Goal: Task Accomplishment & Management: Manage account settings

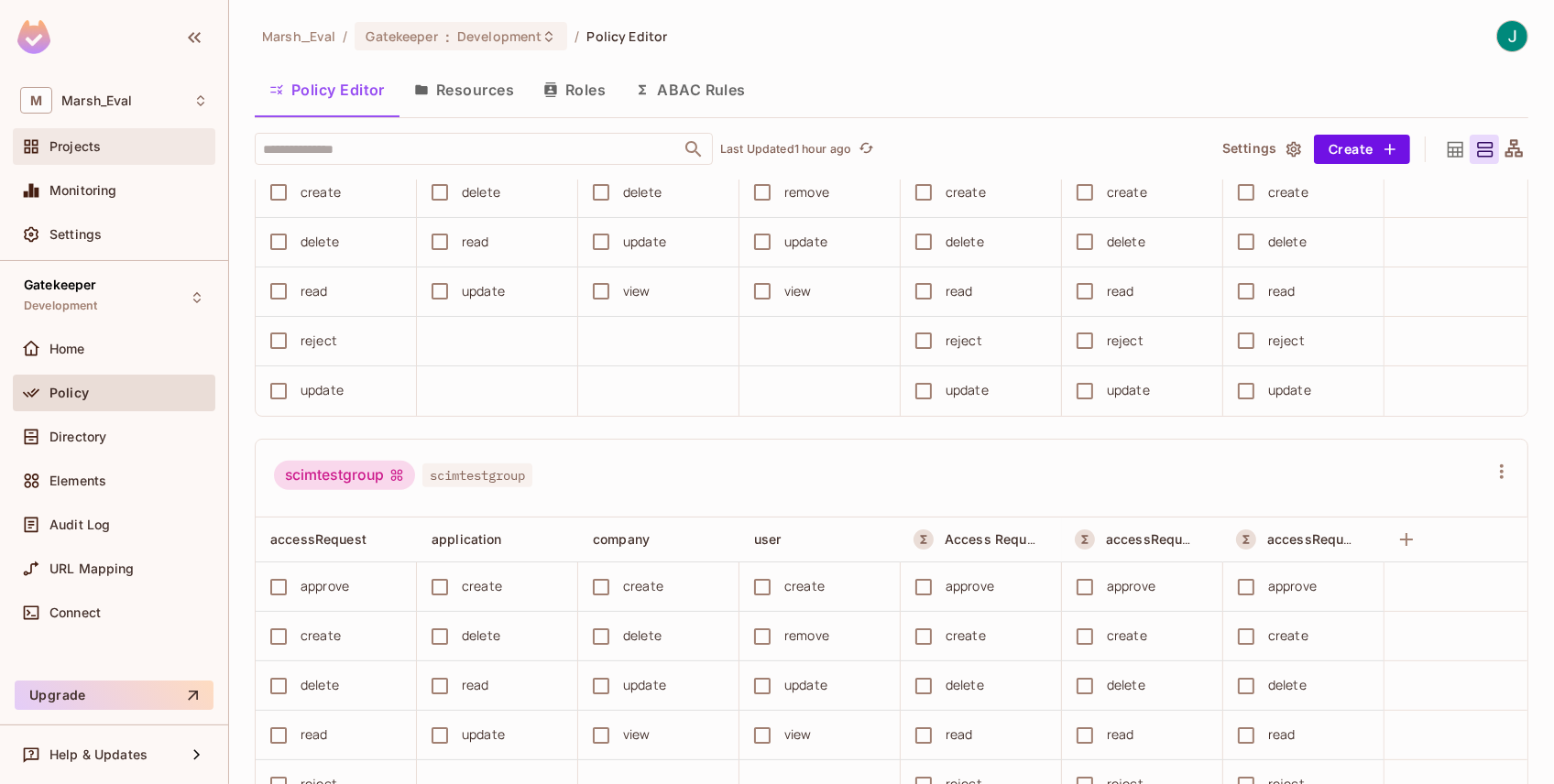
click at [48, 143] on div at bounding box center [34, 146] width 29 height 22
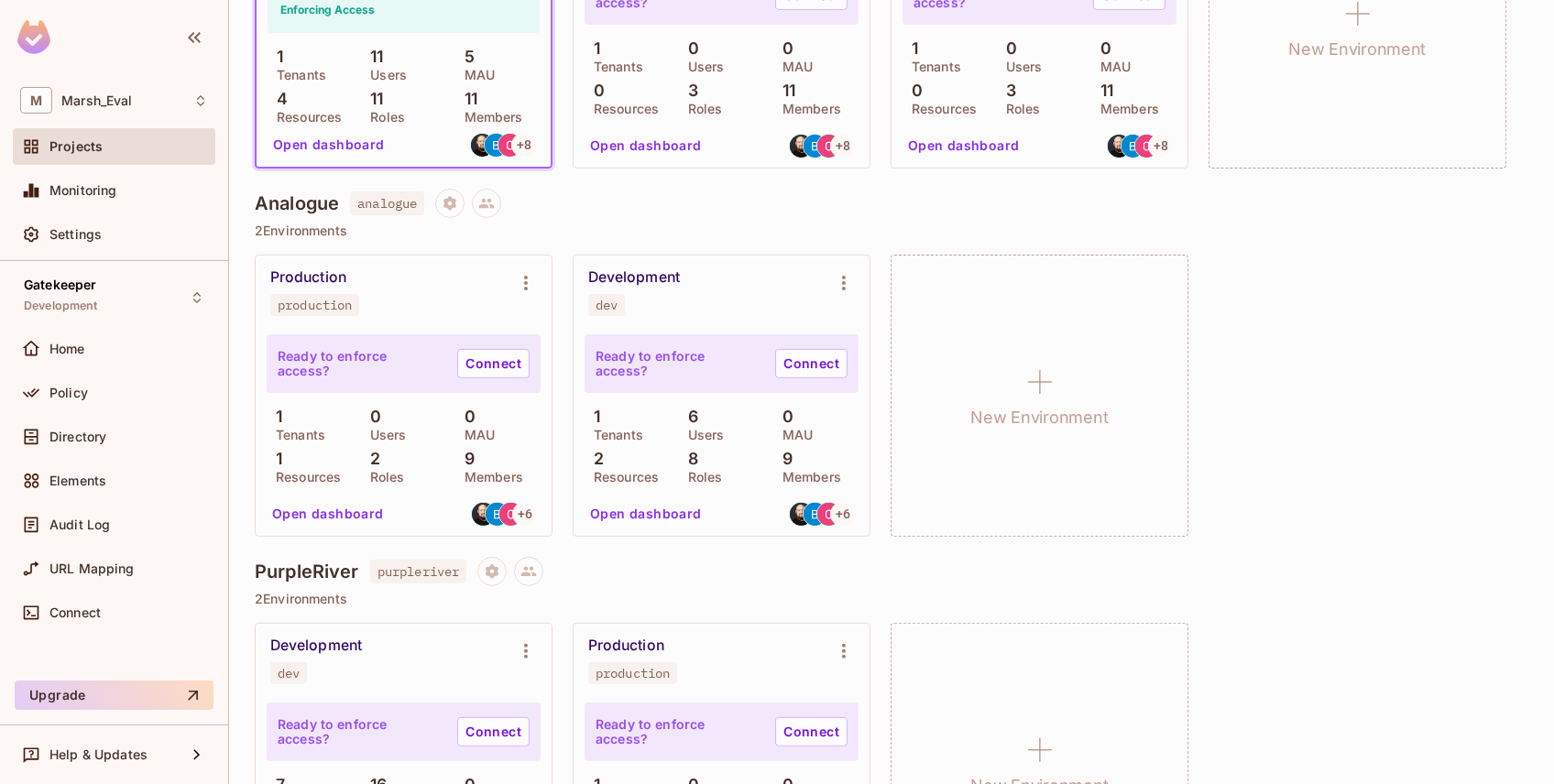
scroll to position [366, 0]
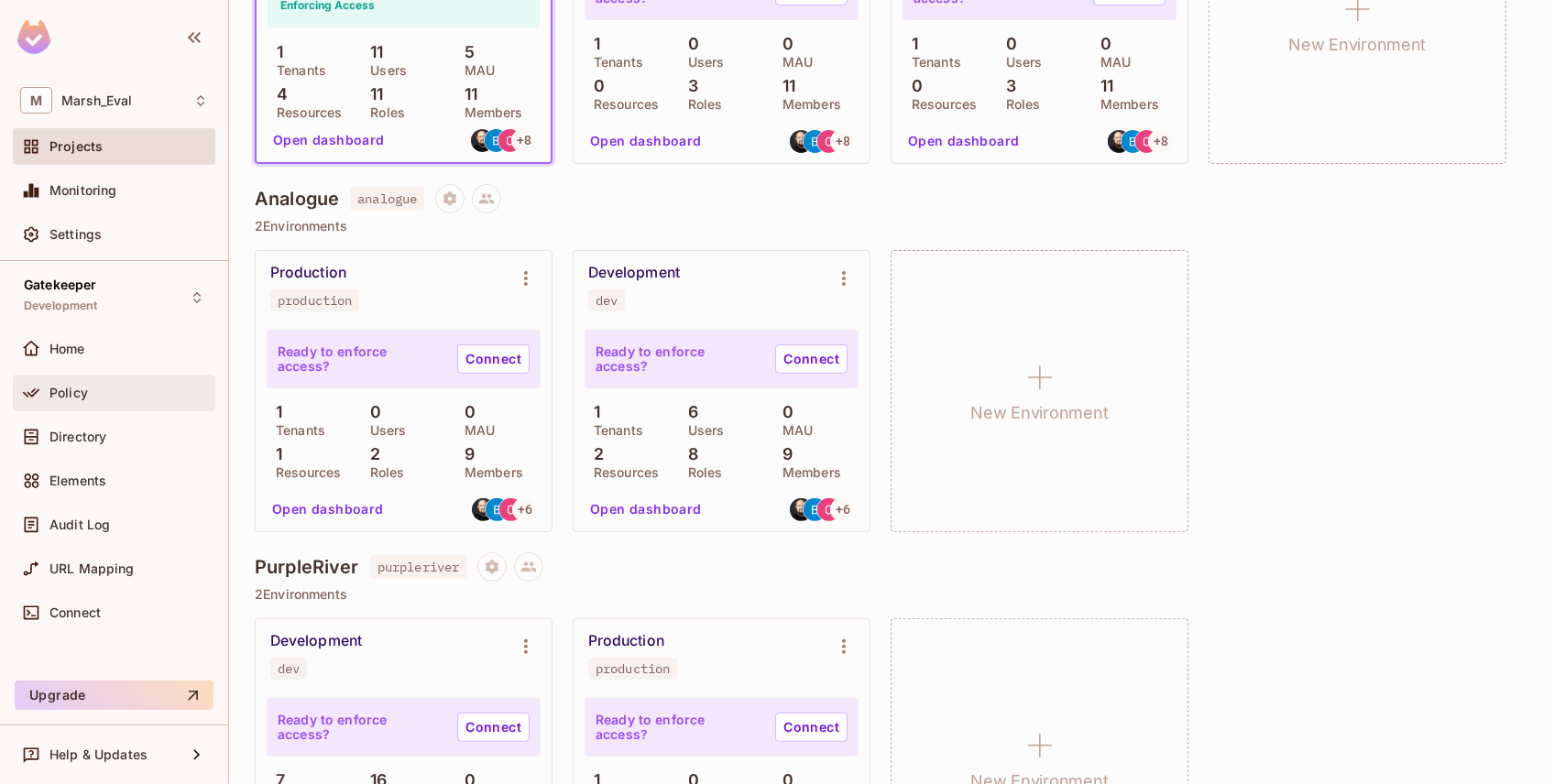
click at [53, 401] on div "Policy" at bounding box center [114, 392] width 188 height 22
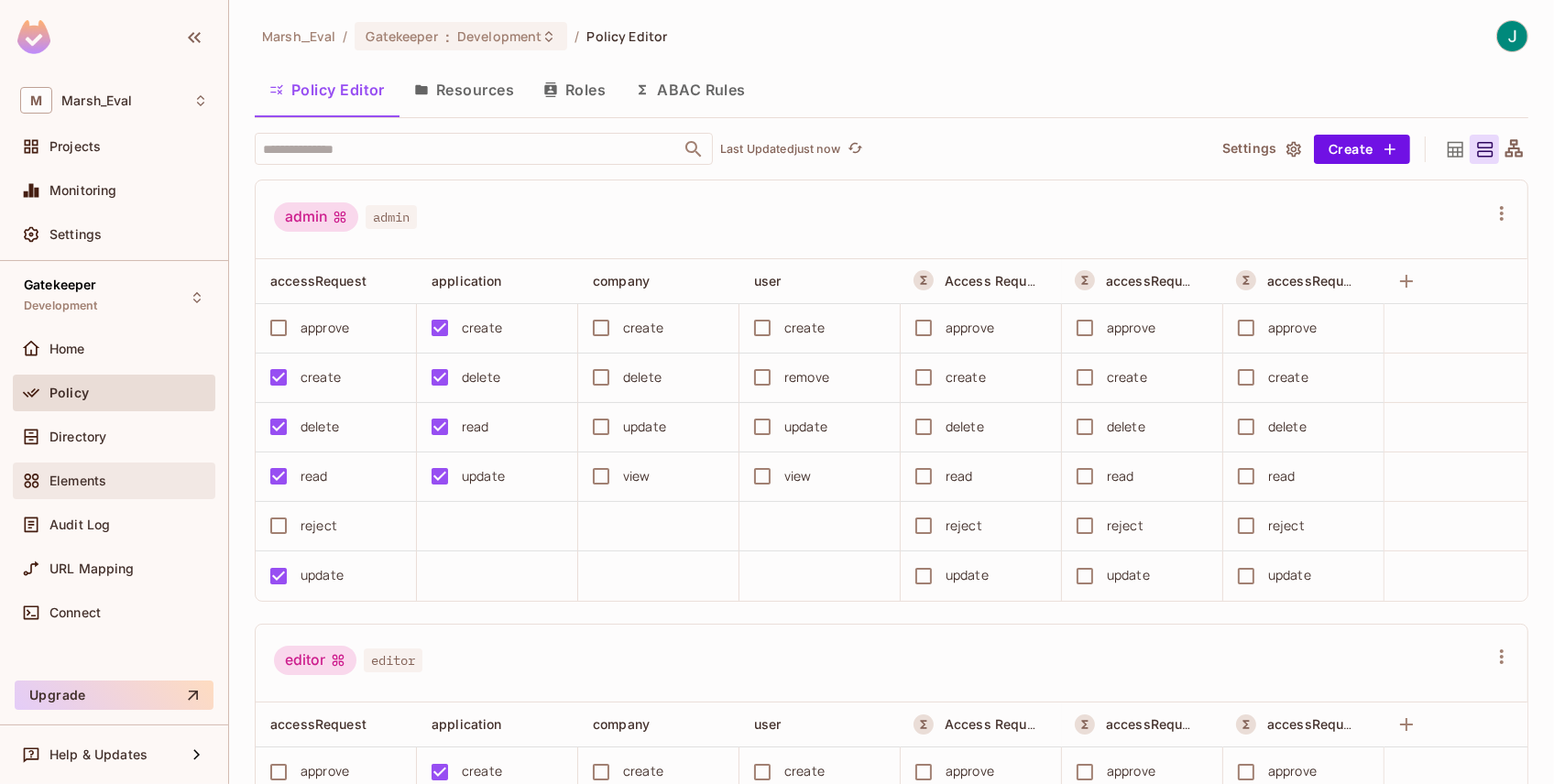
click at [48, 480] on div at bounding box center [34, 480] width 29 height 22
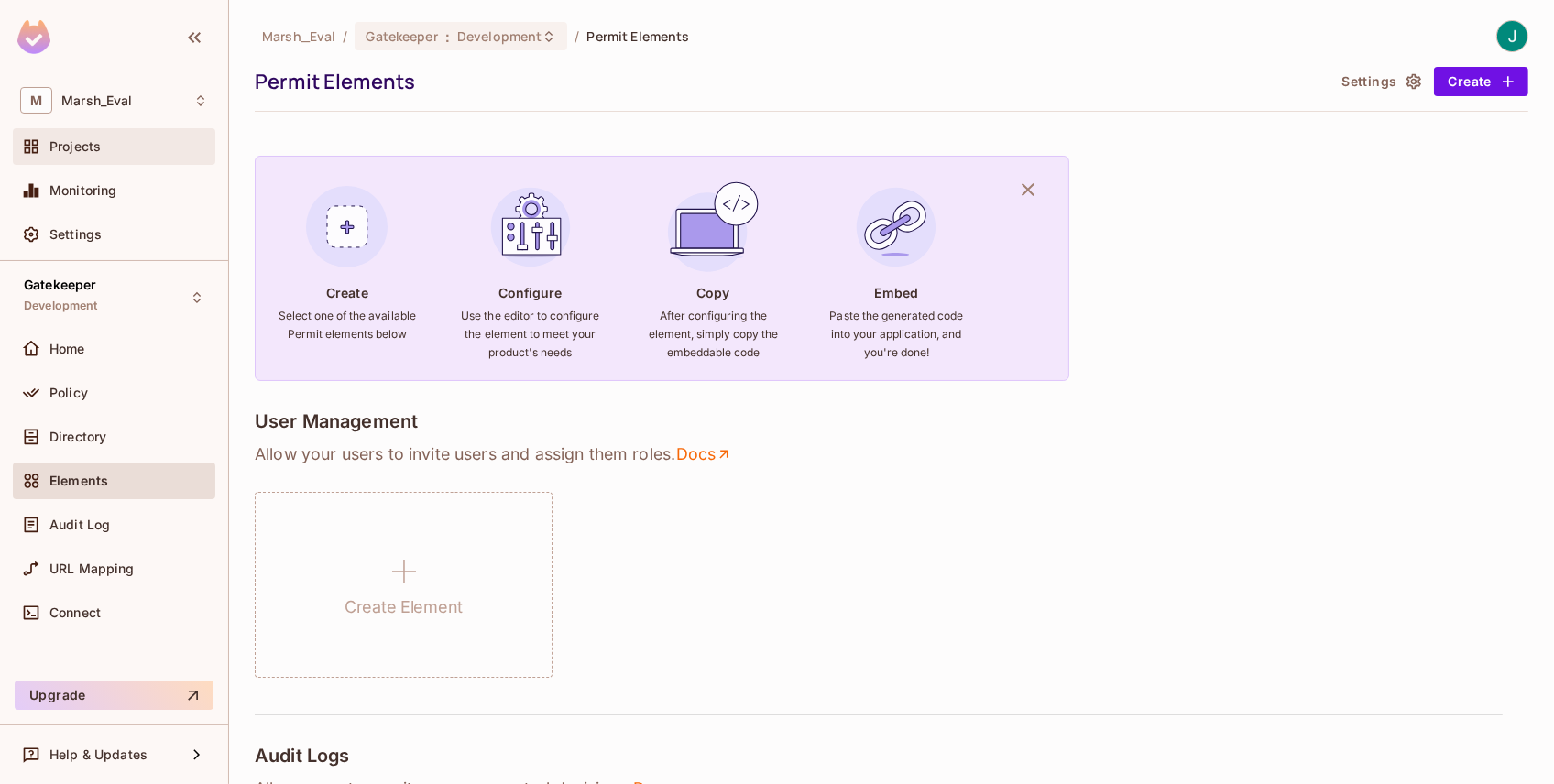
click at [69, 147] on span "Projects" at bounding box center [75, 147] width 52 height 15
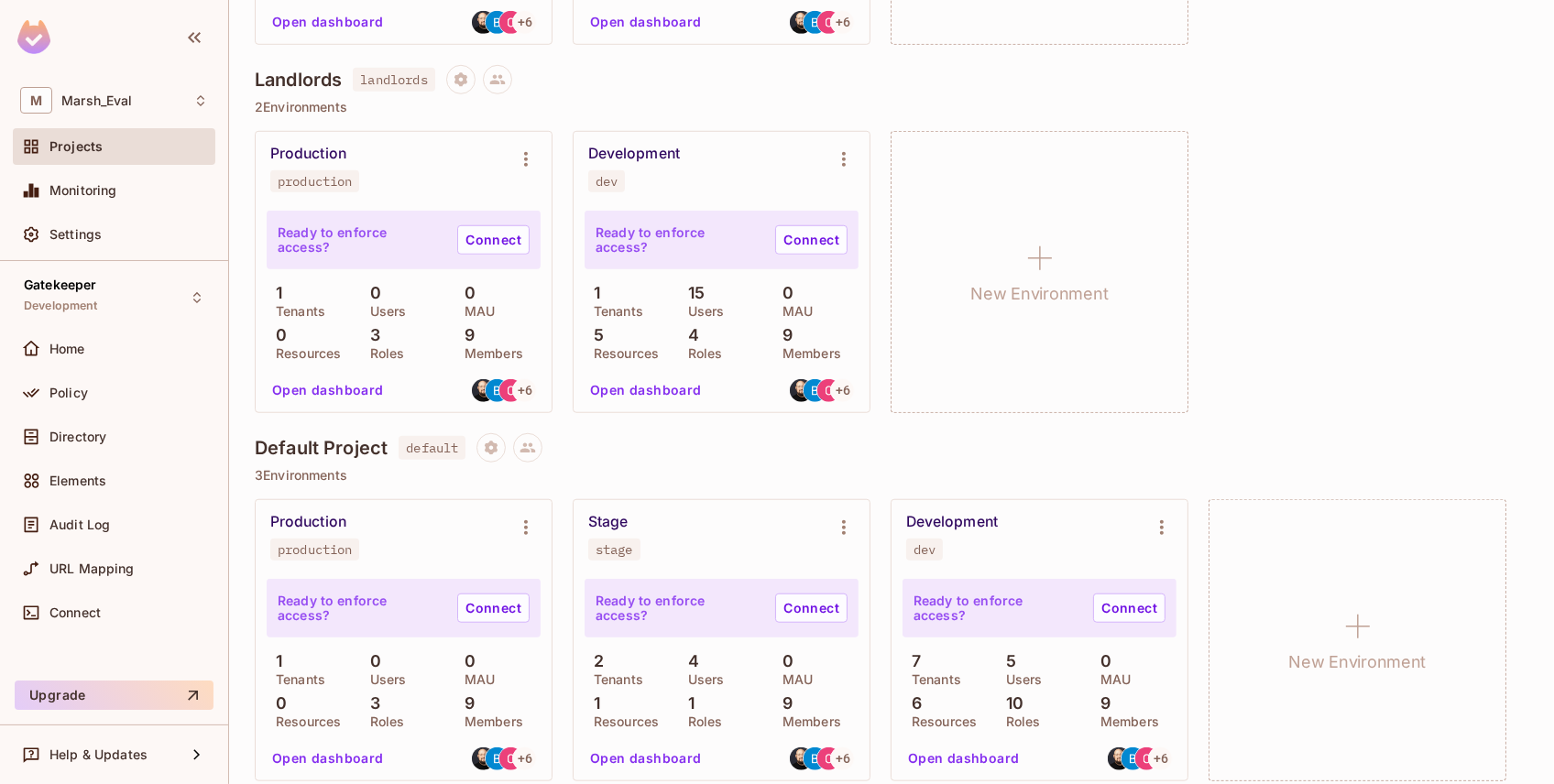
scroll to position [1279, 0]
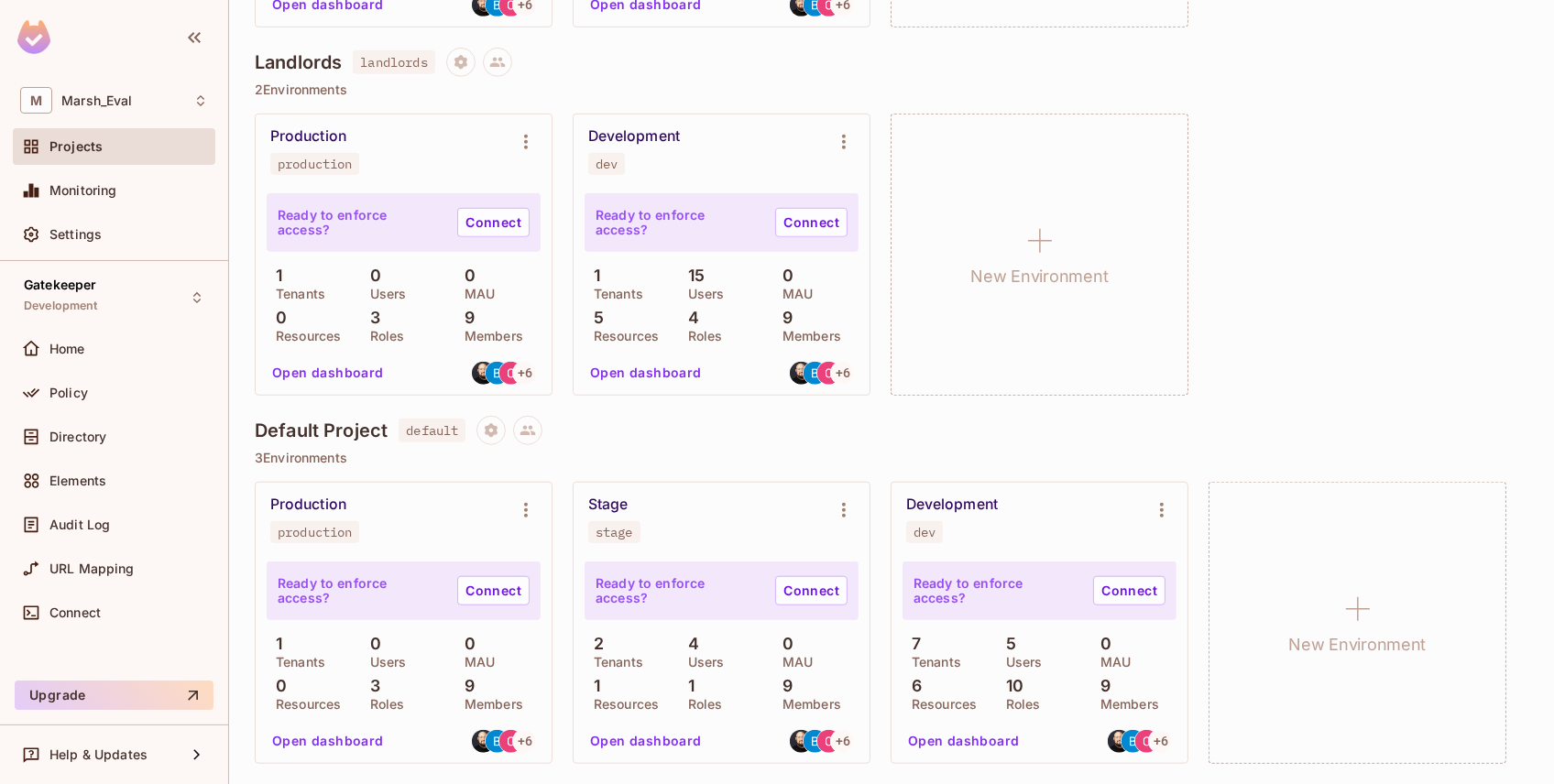
click at [1016, 697] on p "Roles" at bounding box center [1018, 705] width 44 height 15
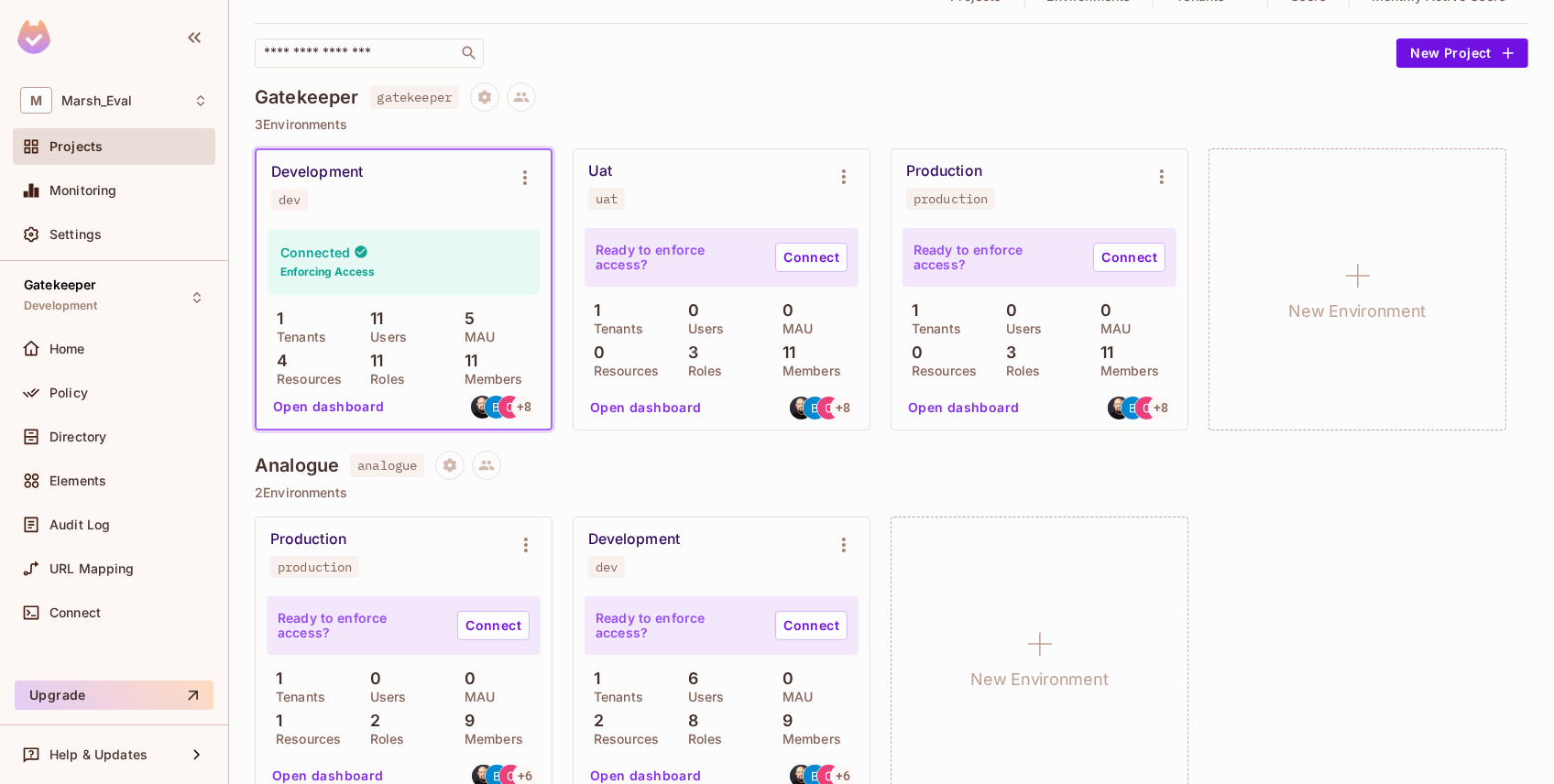
scroll to position [0, 0]
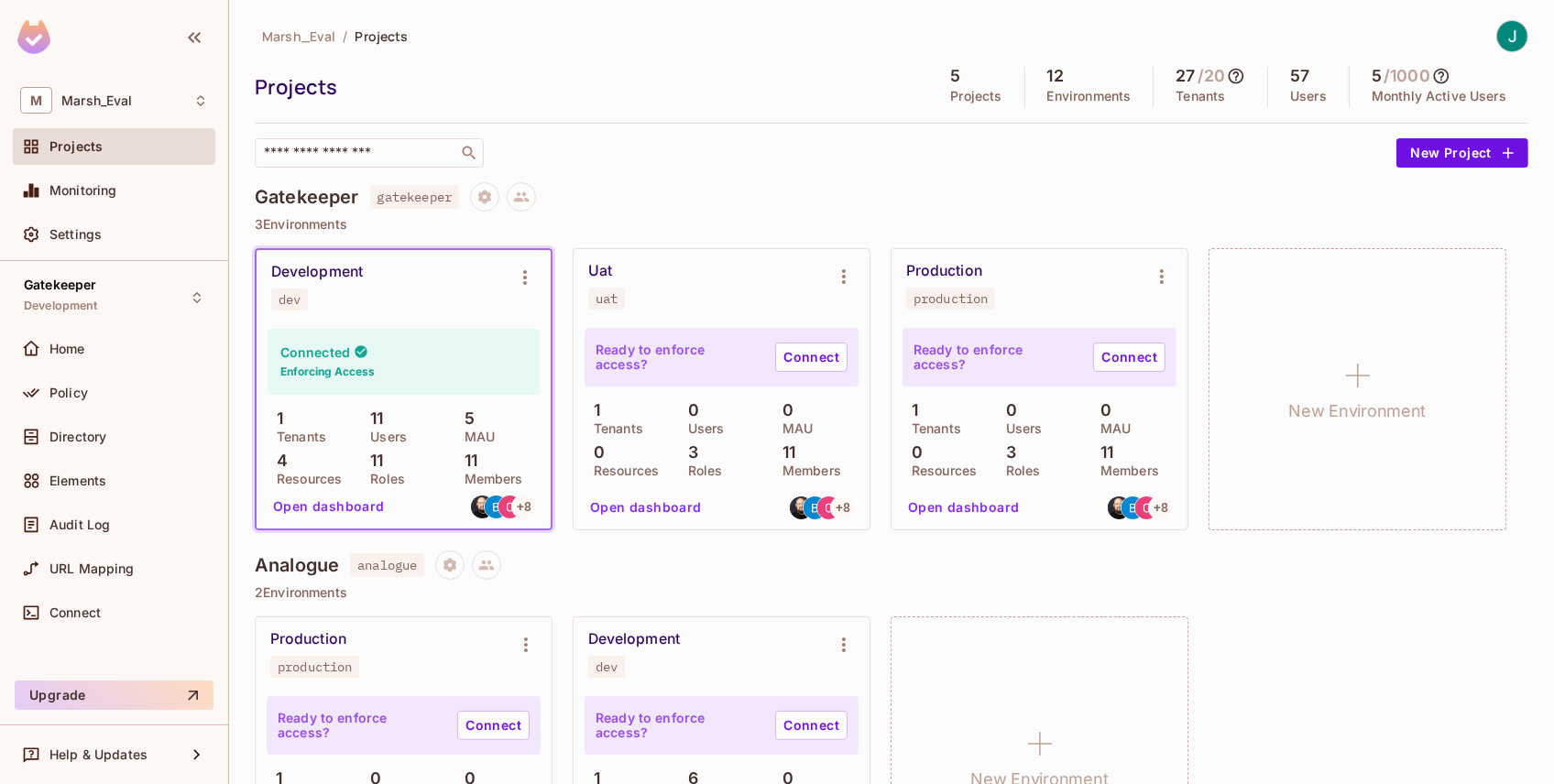
click at [413, 298] on div "Development dev" at bounding box center [389, 286] width 235 height 48
click at [784, 283] on div "Uat uat" at bounding box center [707, 285] width 237 height 48
click at [1031, 300] on div "Production production" at bounding box center [1025, 285] width 237 height 48
click at [280, 452] on p "4" at bounding box center [277, 460] width 20 height 18
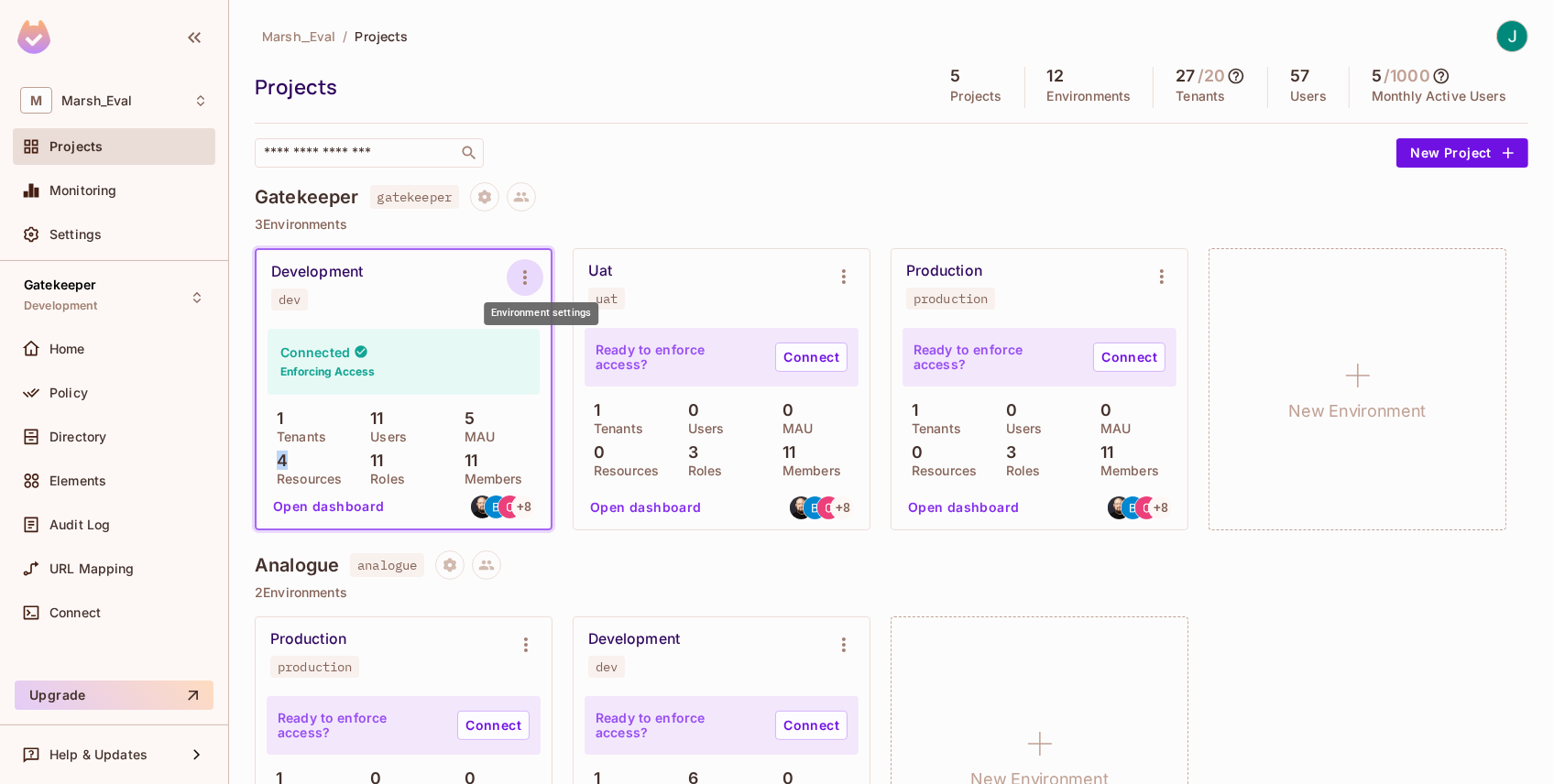
click at [527, 279] on icon "Environment settings" at bounding box center [525, 278] width 4 height 15
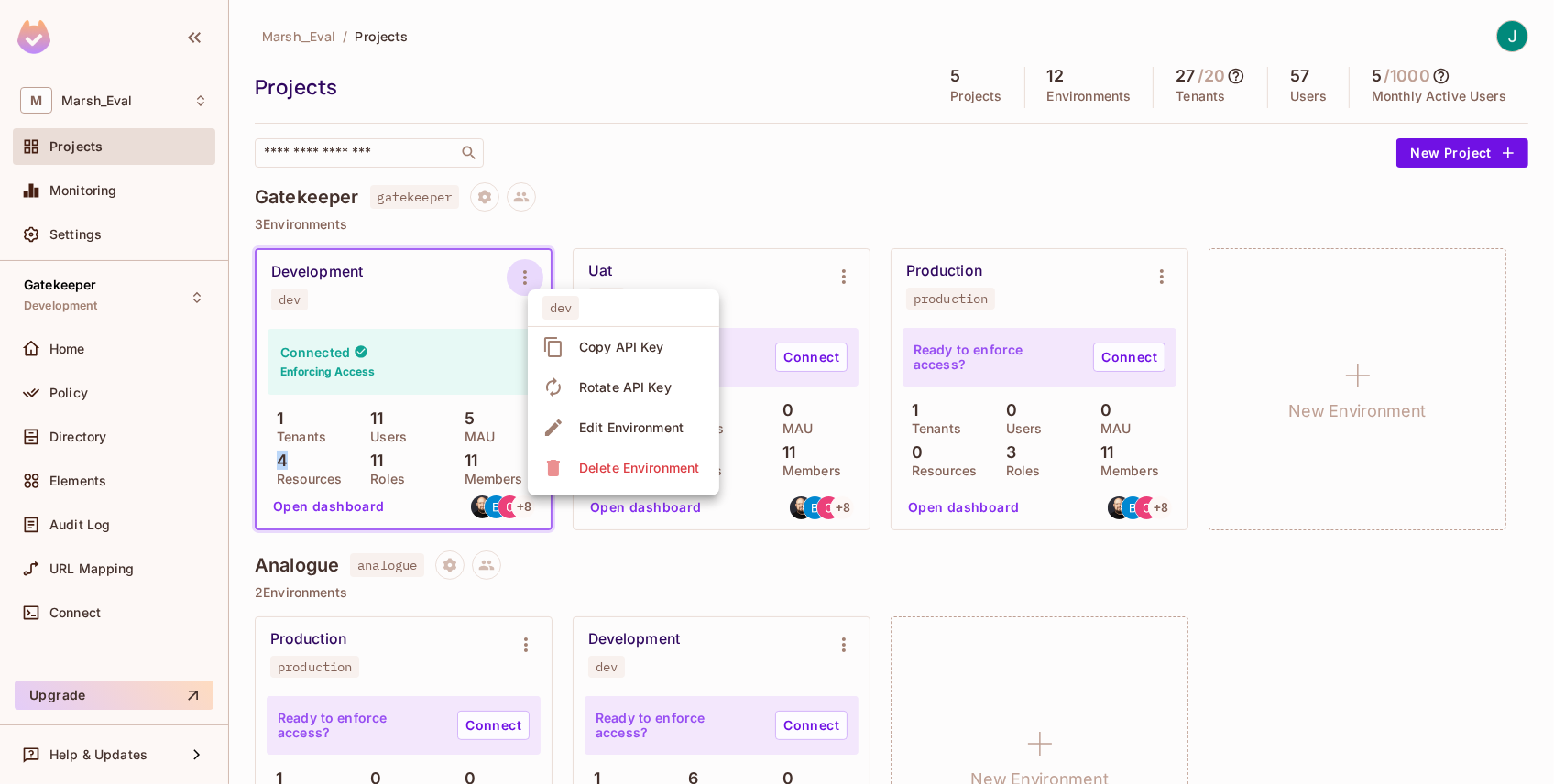
click at [623, 425] on div "Edit Environment" at bounding box center [631, 427] width 104 height 18
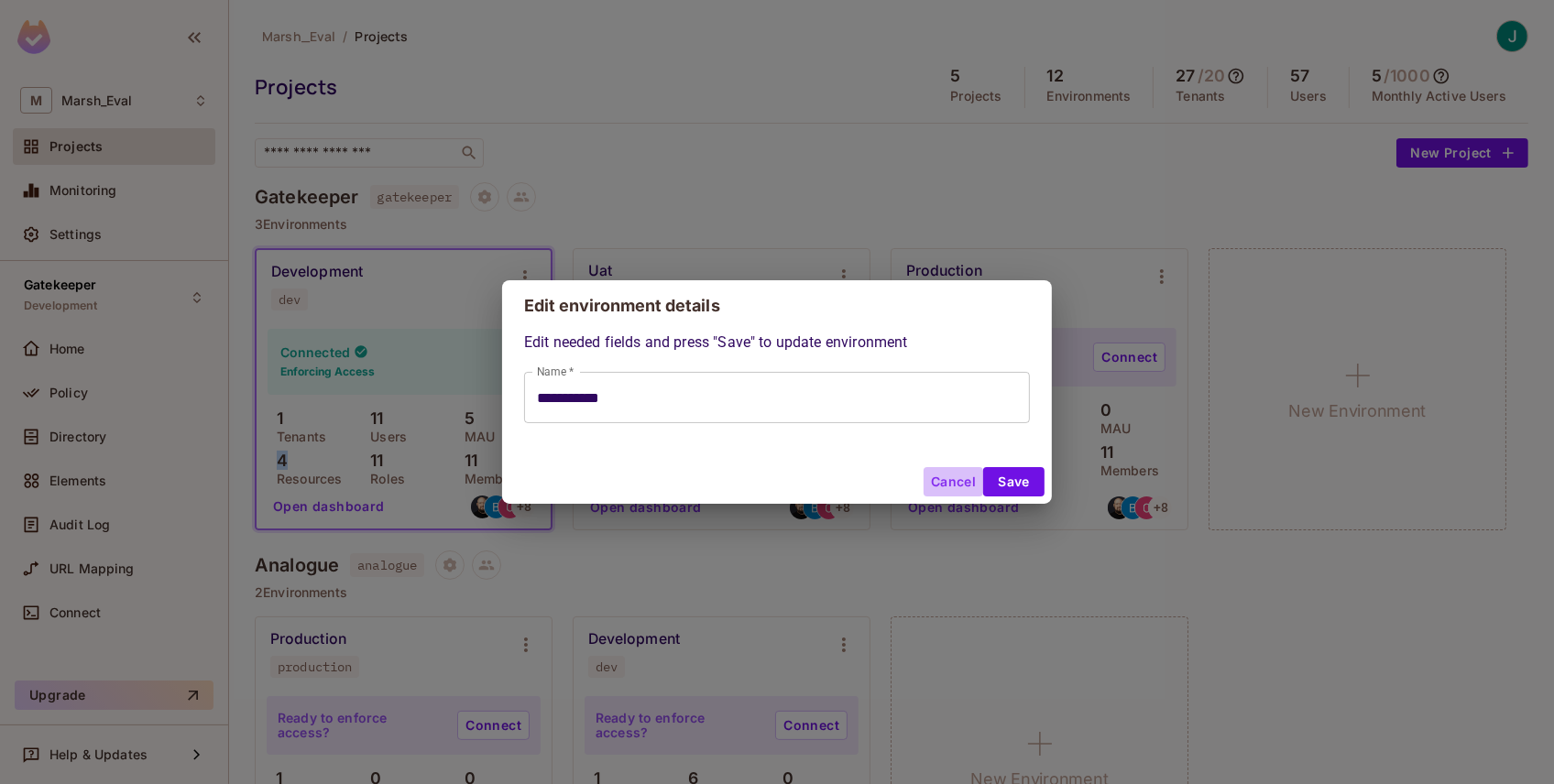
click at [954, 475] on button "Cancel" at bounding box center [953, 482] width 59 height 29
type input "**********"
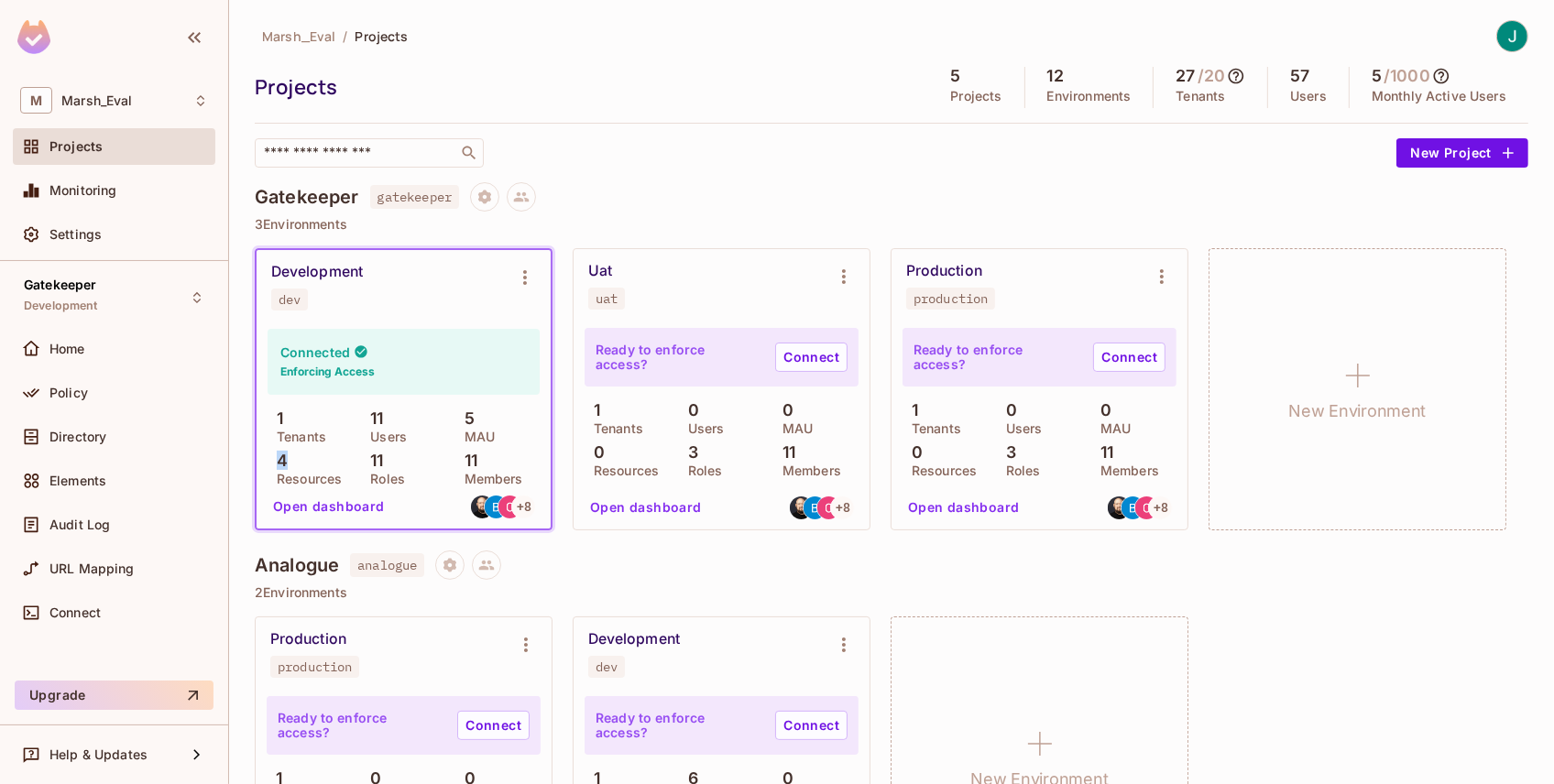
click at [307, 502] on button "Open dashboard" at bounding box center [328, 506] width 126 height 29
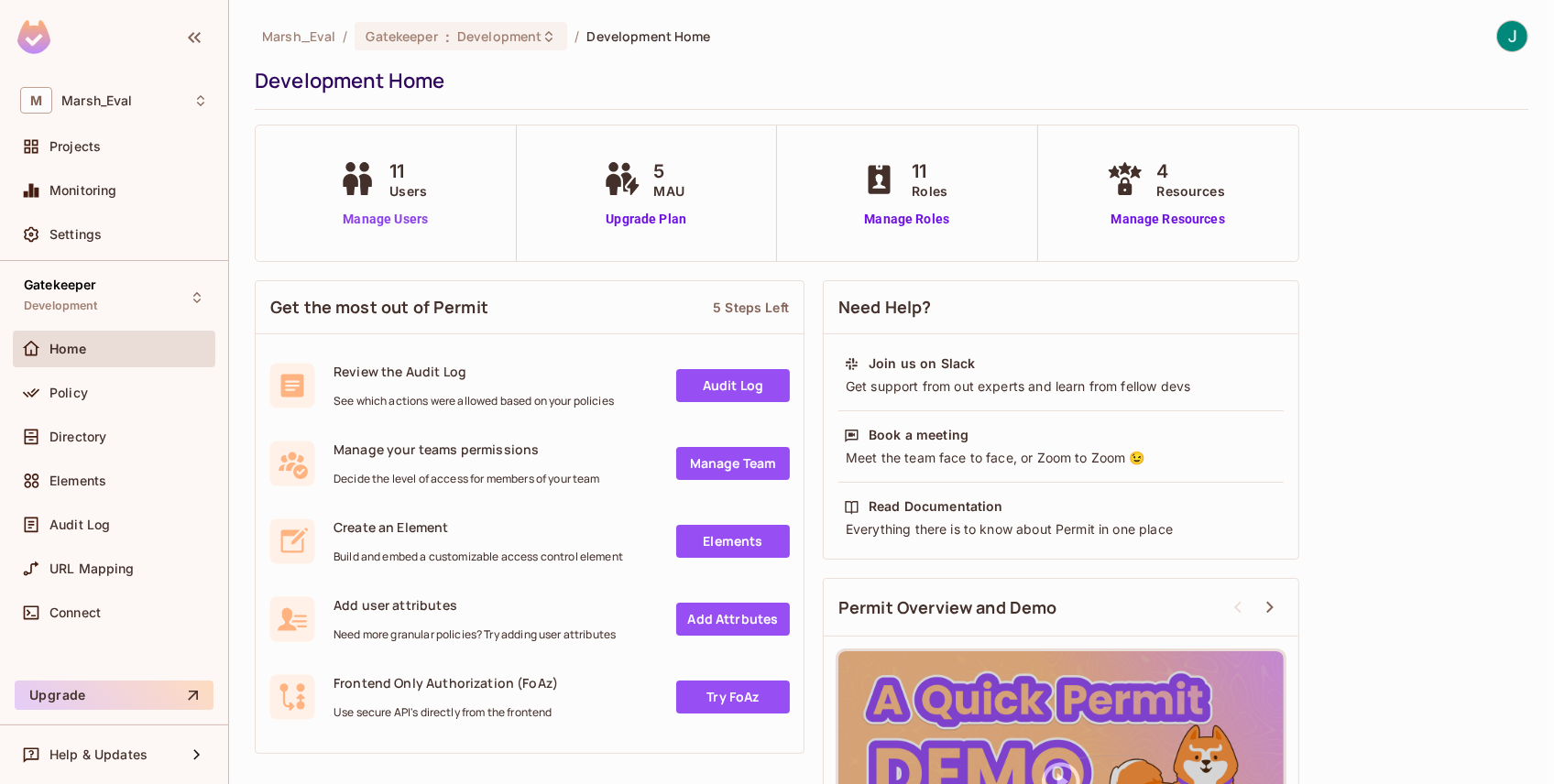
click at [394, 219] on link "Manage Users" at bounding box center [385, 219] width 102 height 19
